Goal: Information Seeking & Learning: Find specific fact

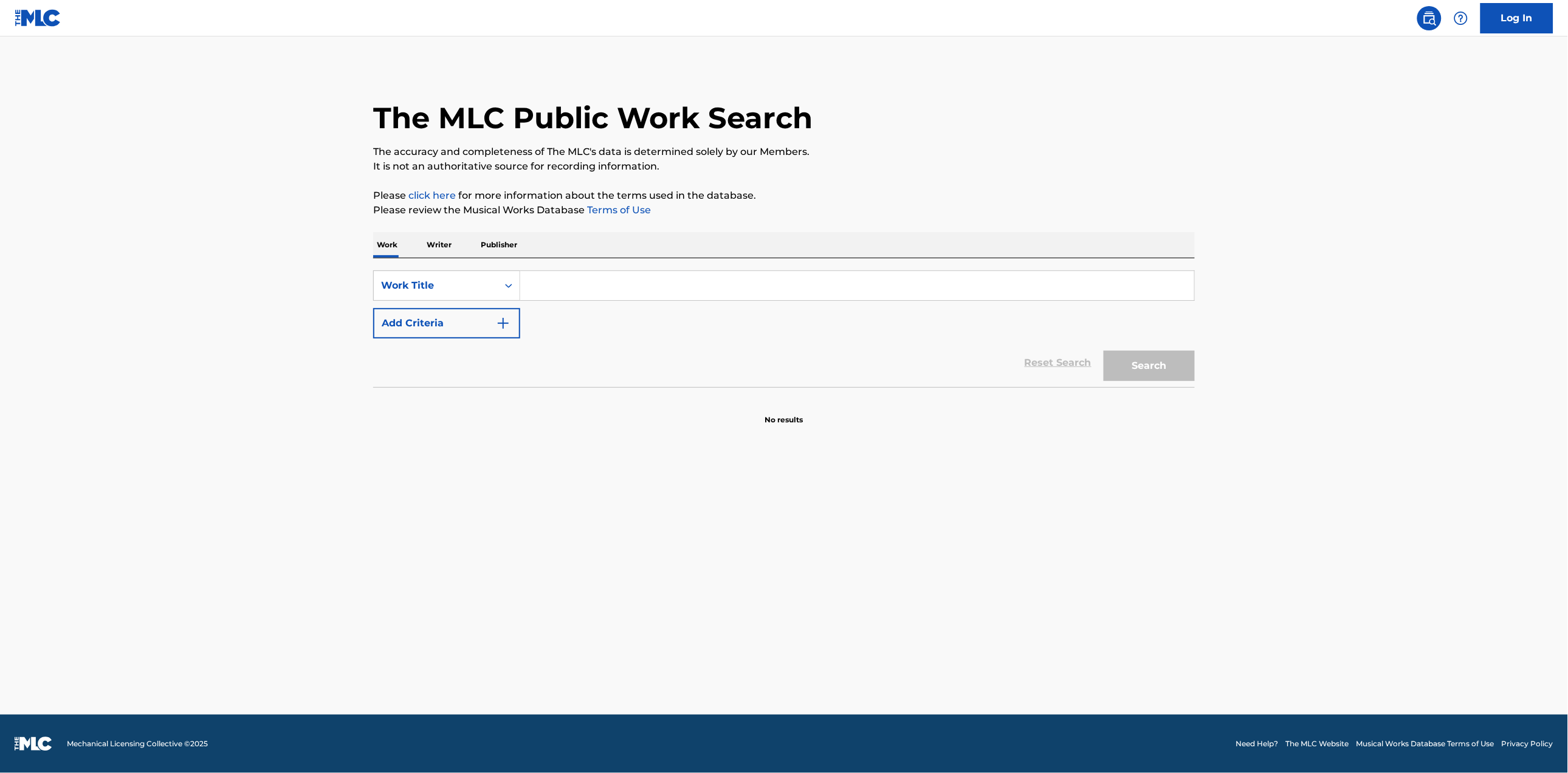
click at [588, 288] on input "Search Form" at bounding box center [856, 285] width 674 height 29
type input "like it like that"
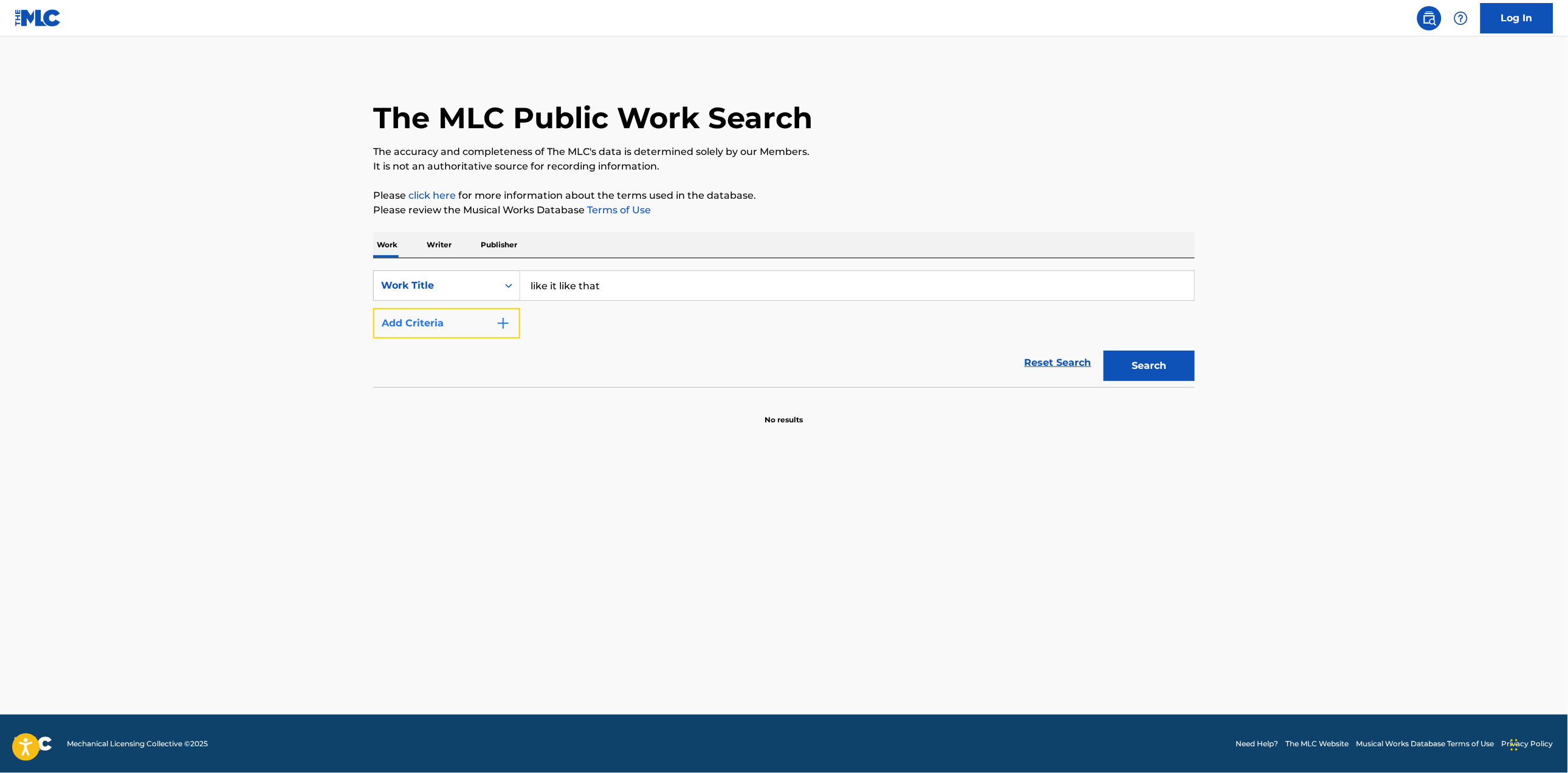
click at [490, 321] on button "Add Criteria" at bounding box center [446, 323] width 147 height 30
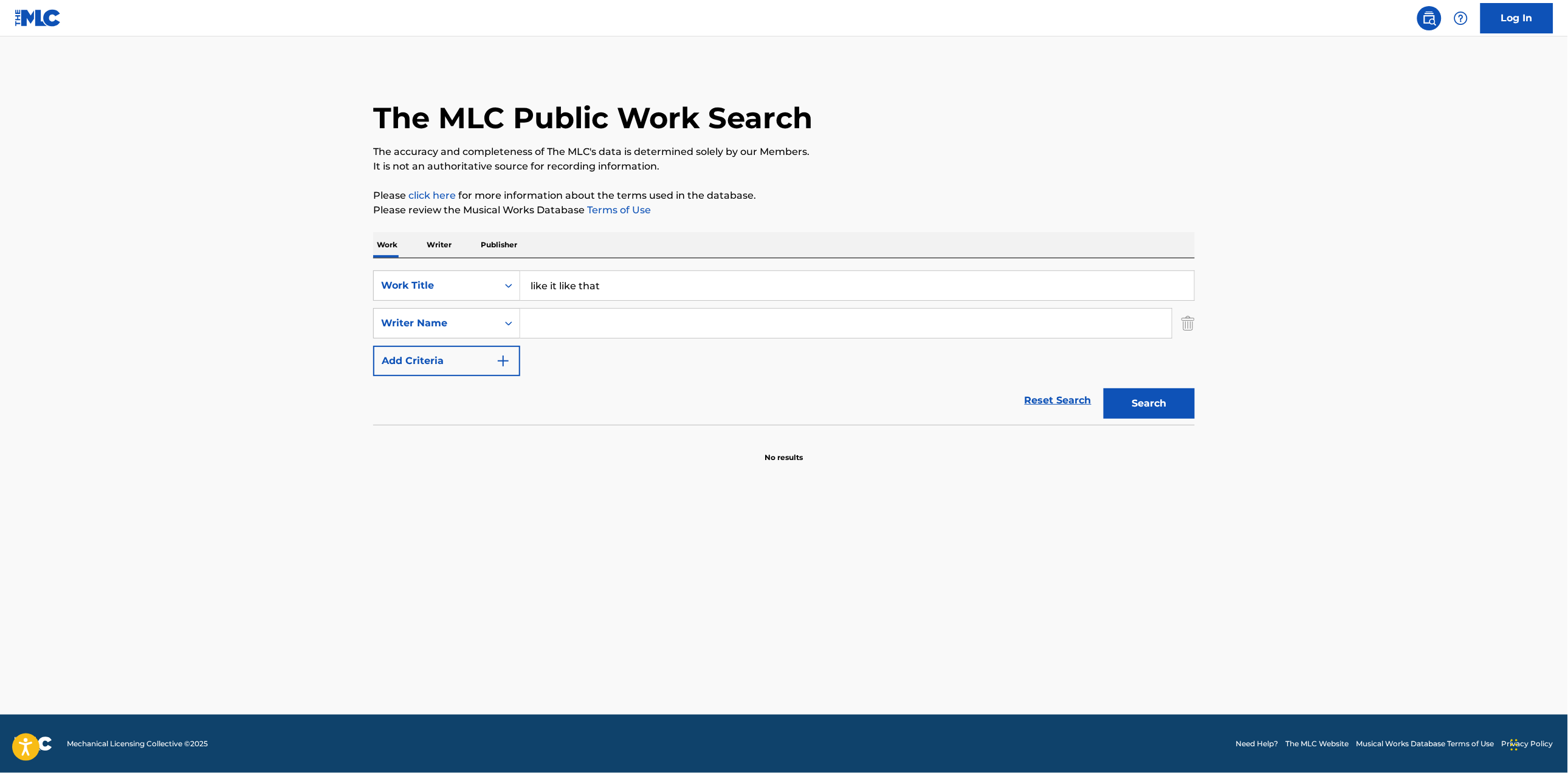
click at [588, 320] on input "Search Form" at bounding box center [846, 323] width 652 height 29
paste input "[PERSON_NAME]"
type input "[PERSON_NAME]"
click at [1159, 409] on button "Search" at bounding box center [1149, 403] width 91 height 30
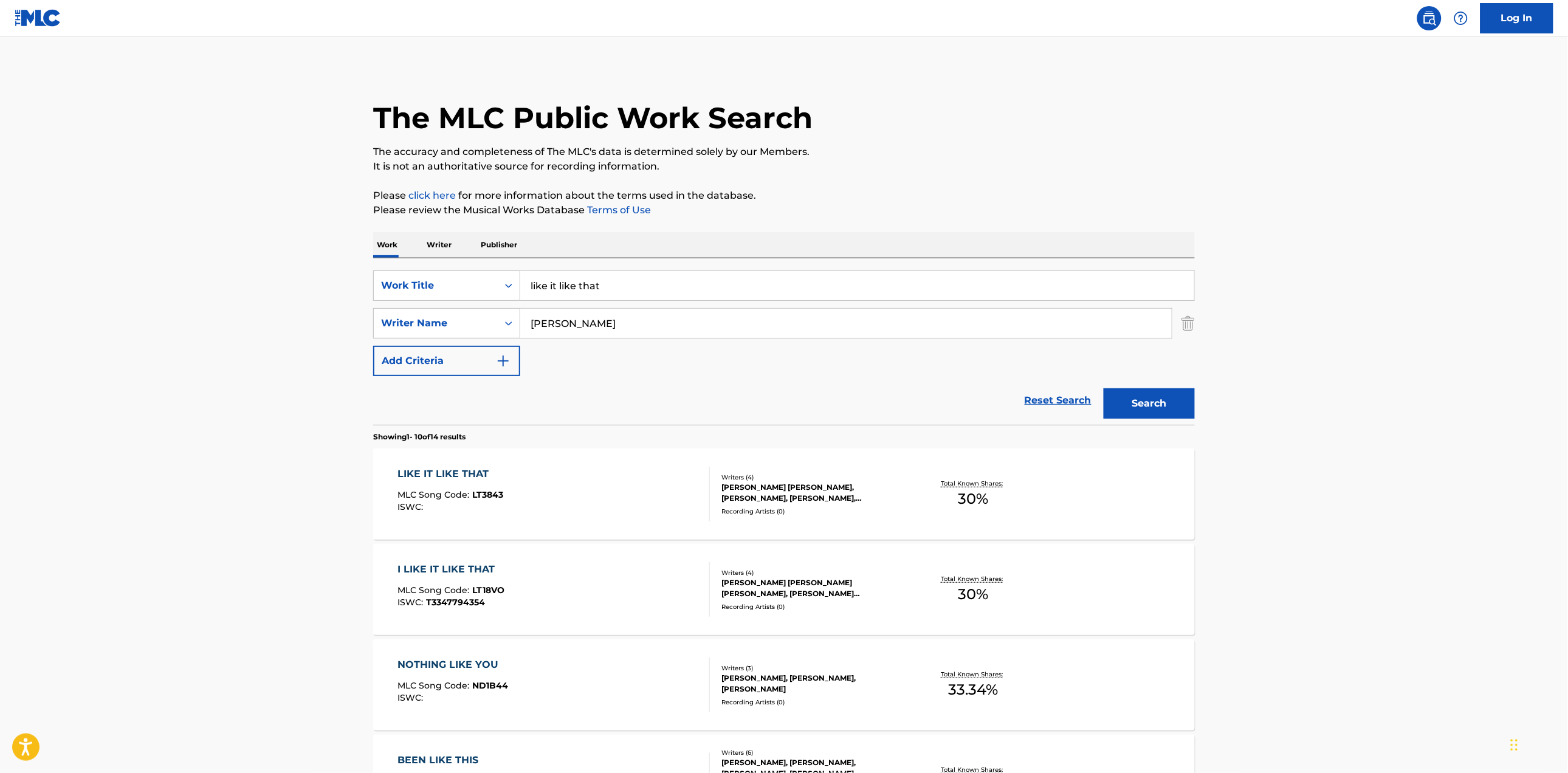
click at [572, 489] on div "LIKE IT LIKE THAT MLC Song Code : LT3843 ISWC :" at bounding box center [554, 494] width 312 height 55
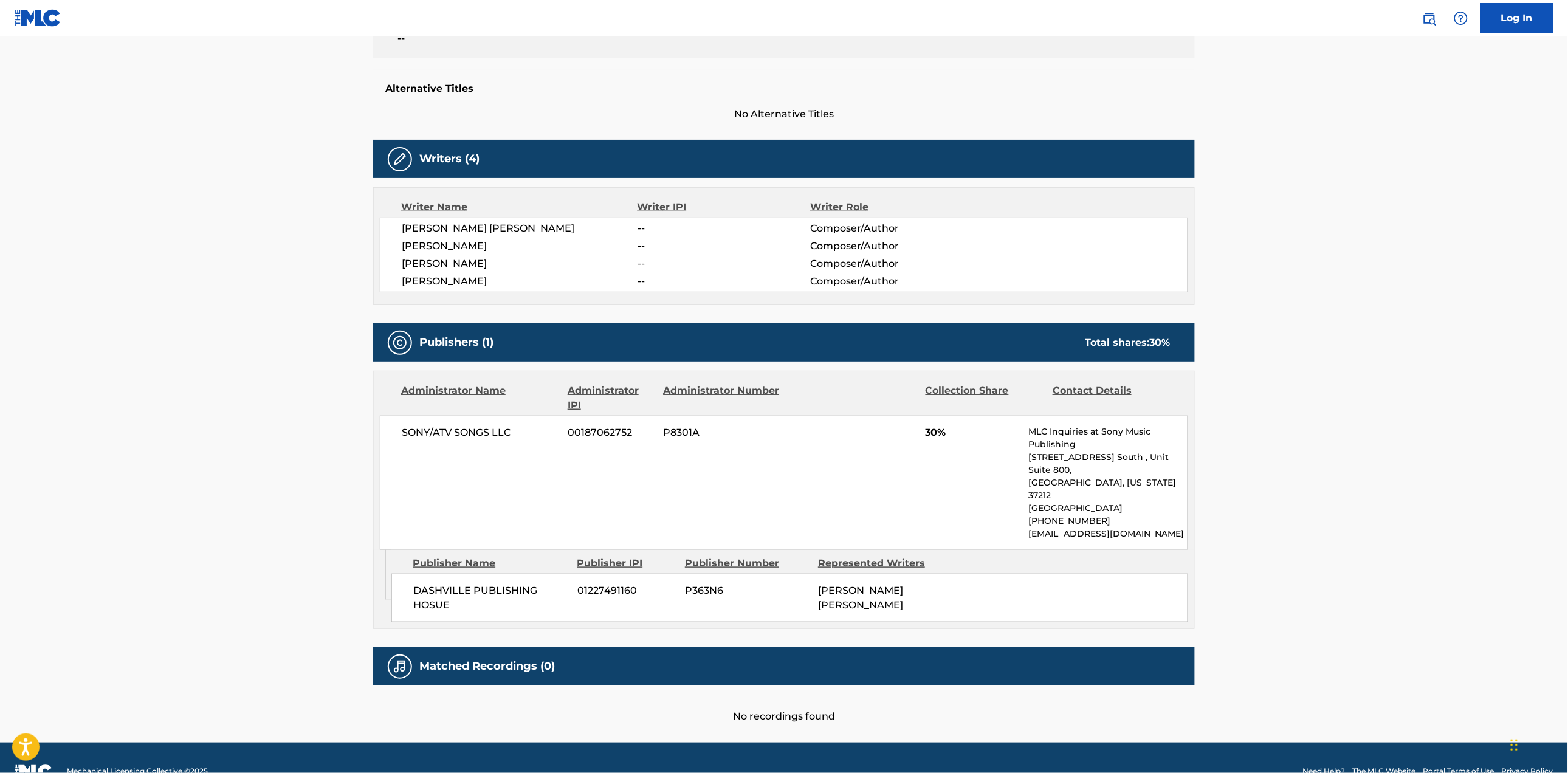
scroll to position [289, 0]
